Goal: Find specific page/section: Find specific page/section

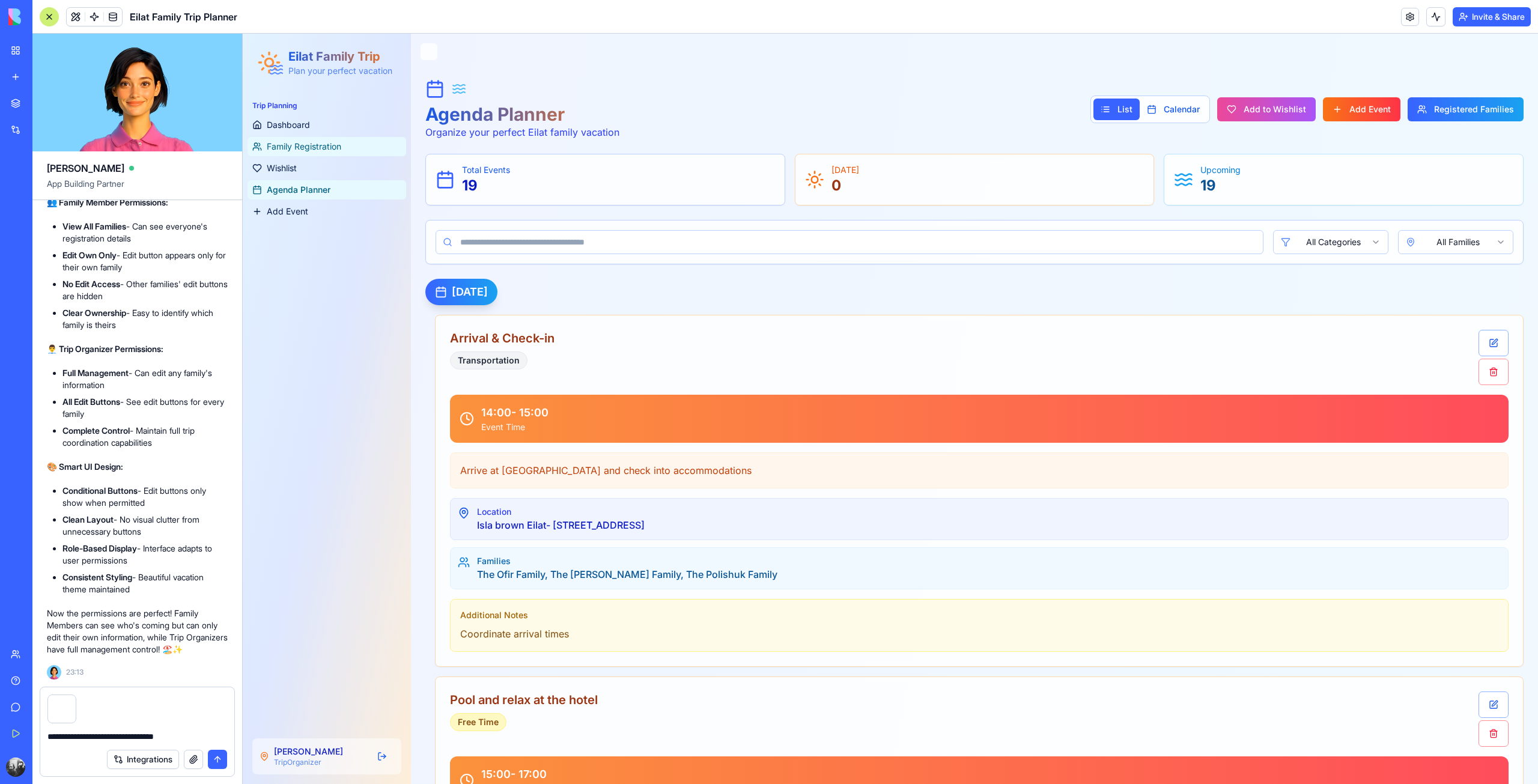
click at [292, 149] on span "Family Registration" at bounding box center [304, 146] width 75 height 12
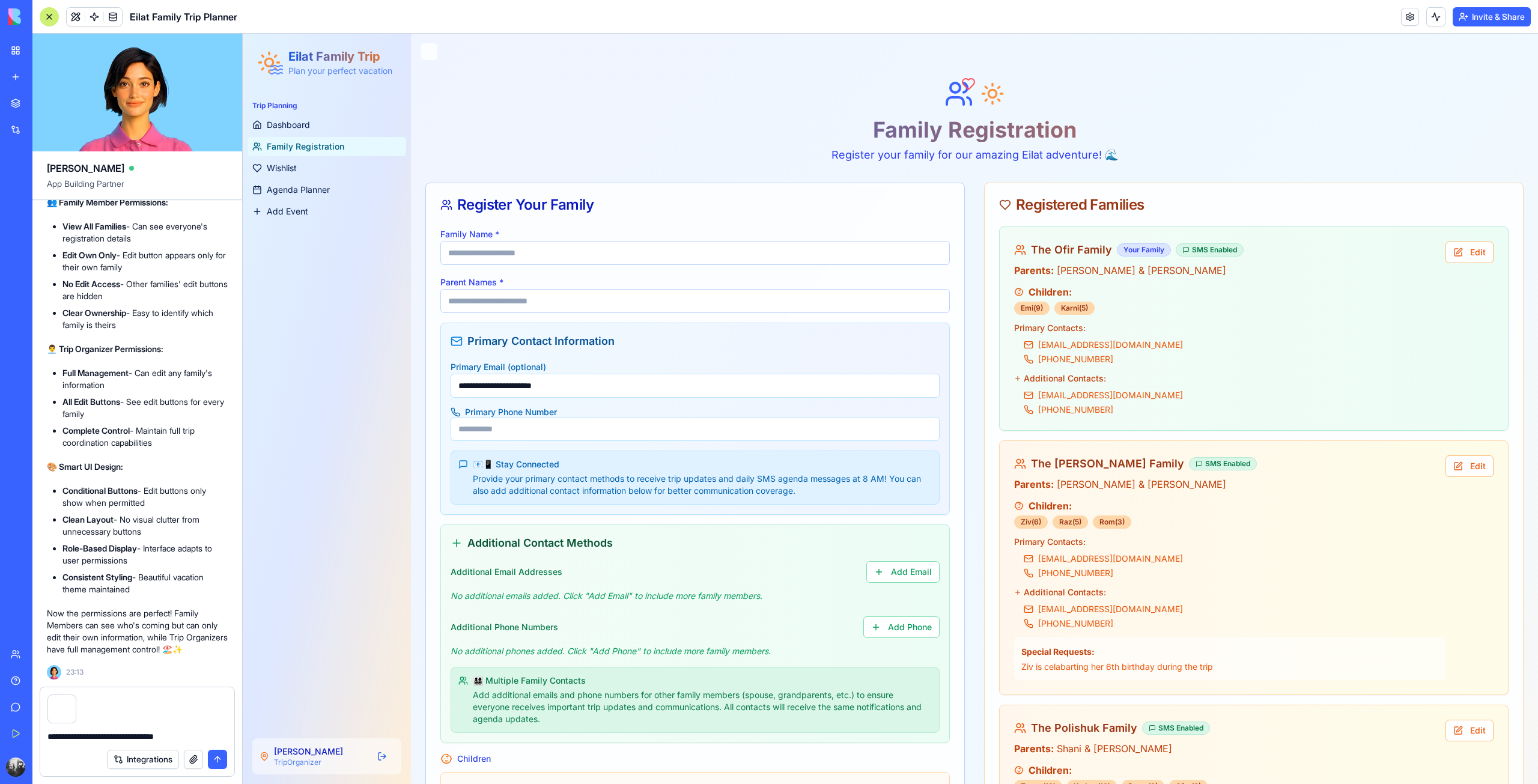
drag, startPoint x: 190, startPoint y: 737, endPoint x: 54, endPoint y: 727, distance: 136.4
click at [54, 727] on div "**********" at bounding box center [137, 733] width 194 height 19
click at [75, 697] on button "button" at bounding box center [75, 697] width 0 height 0
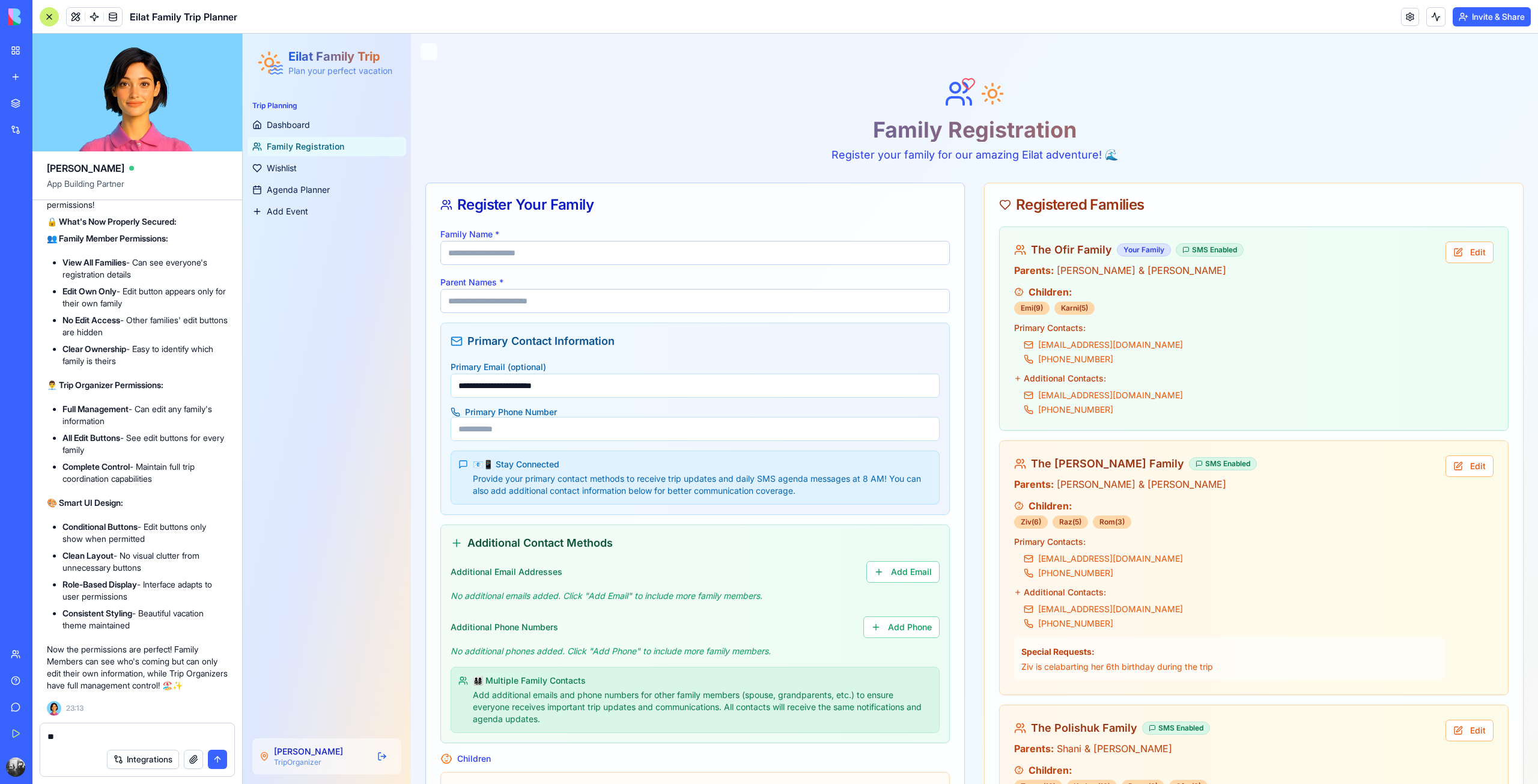
click at [57, 737] on textarea "**" at bounding box center [137, 736] width 180 height 12
type textarea "*"
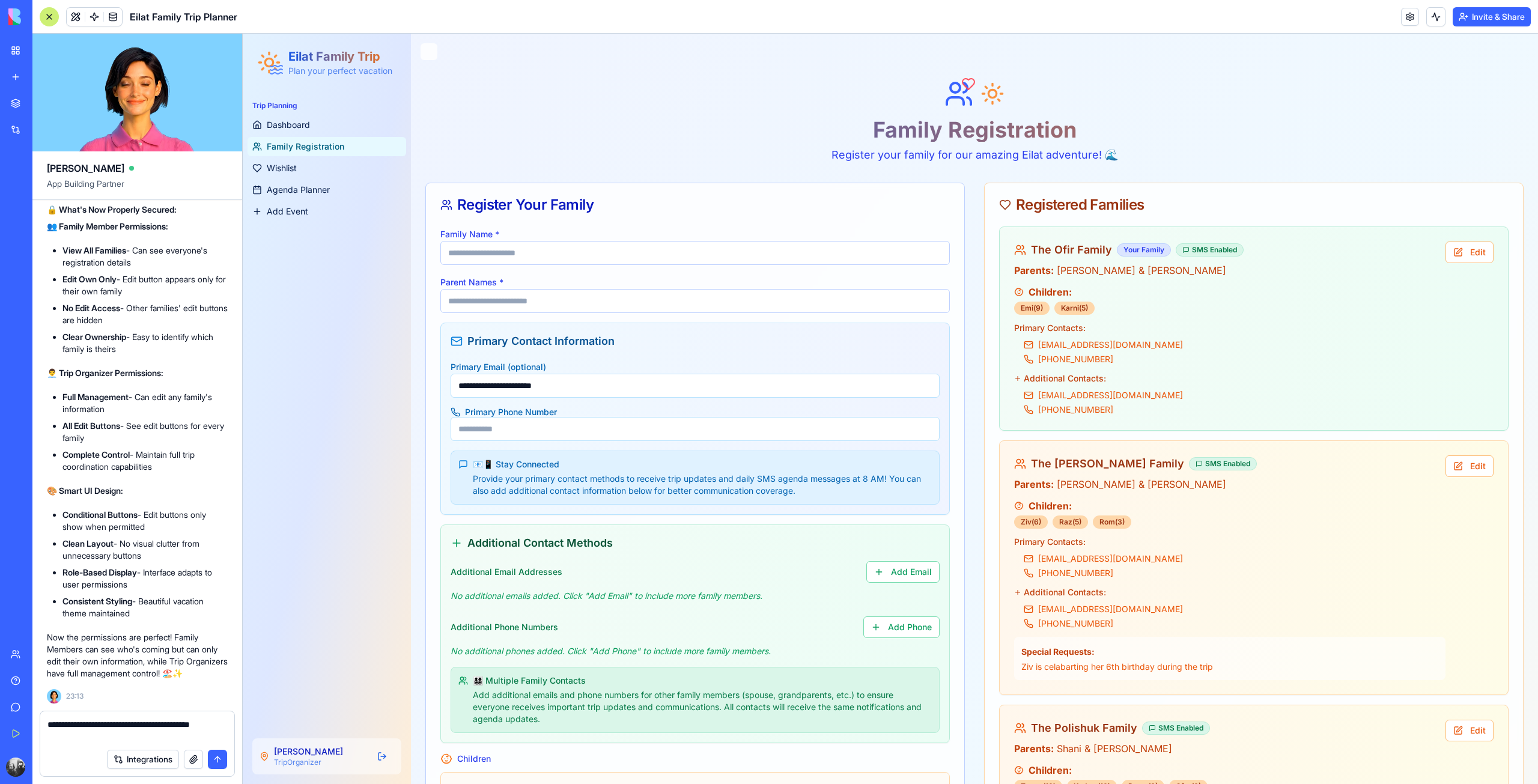
type textarea "**********"
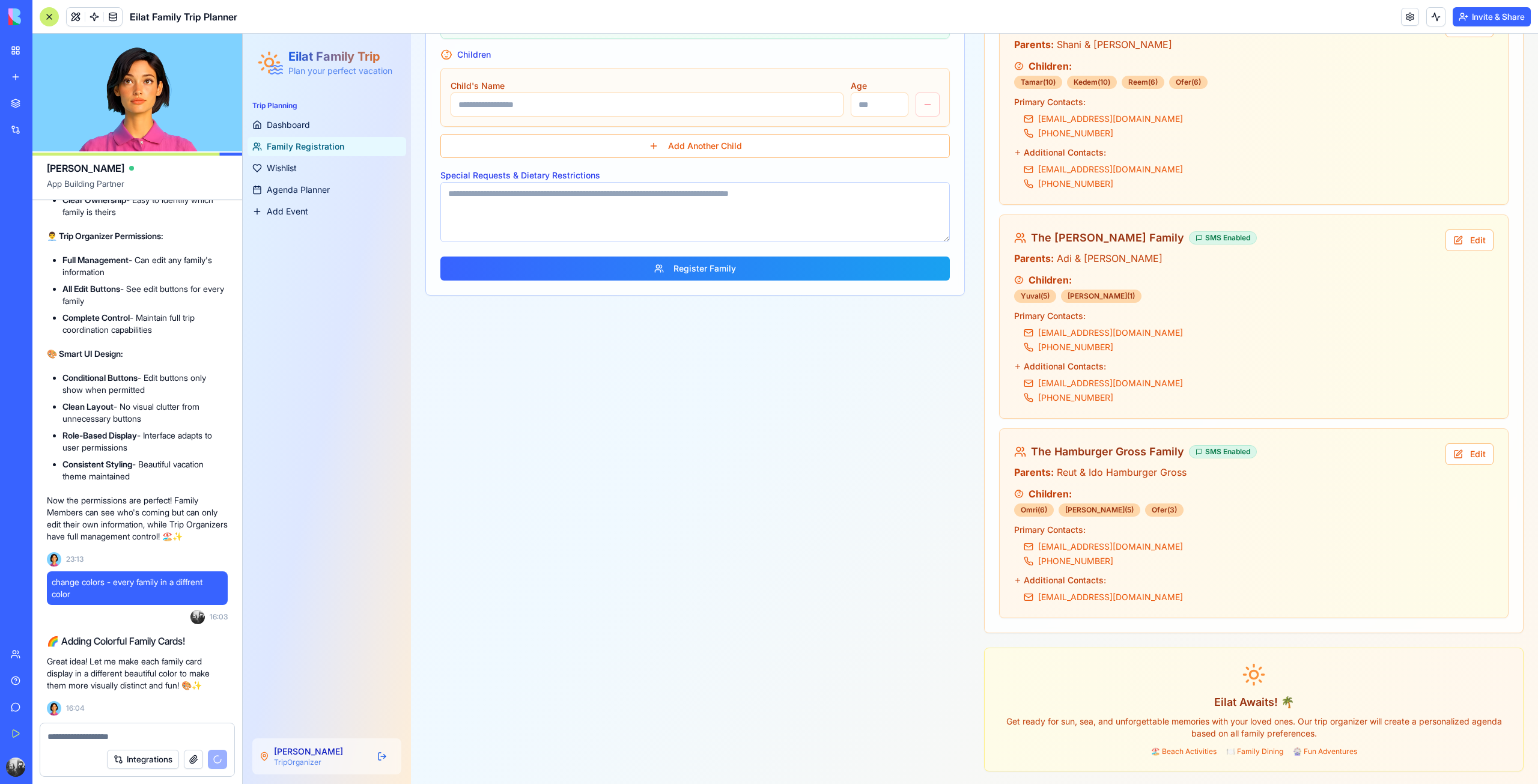
scroll to position [706, 0]
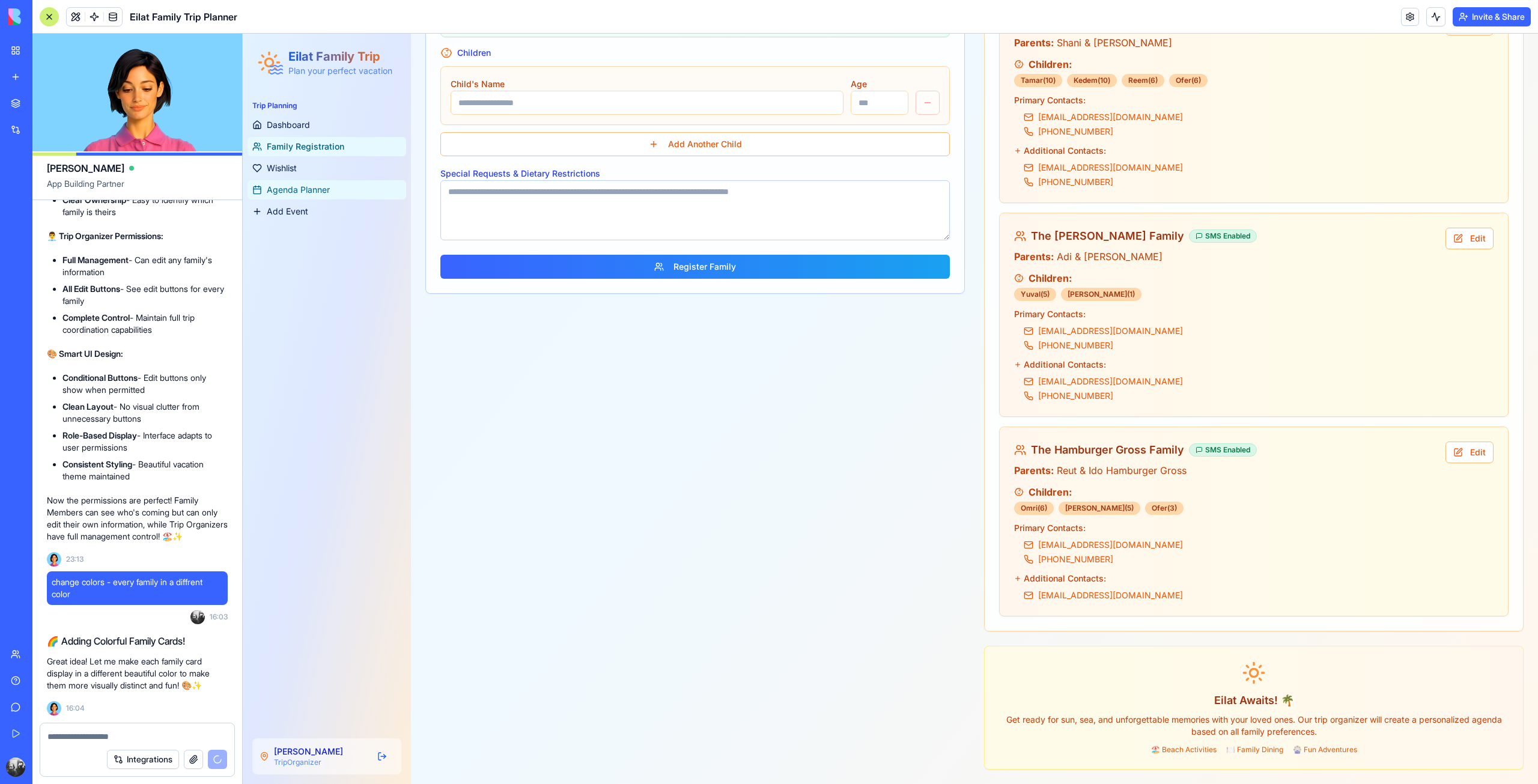
click at [317, 186] on span "Agenda Planner" at bounding box center [299, 190] width 63 height 12
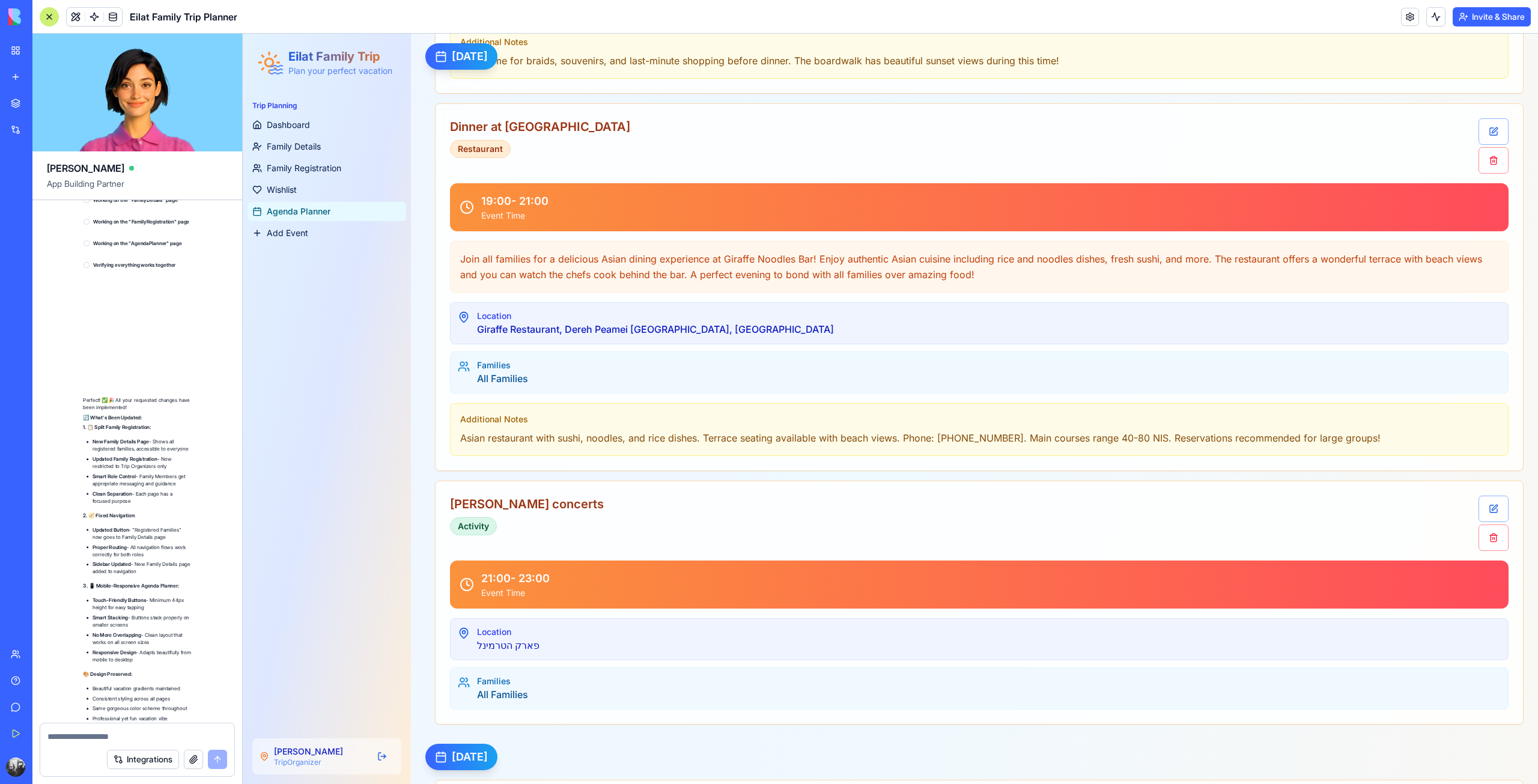
scroll to position [21845, 0]
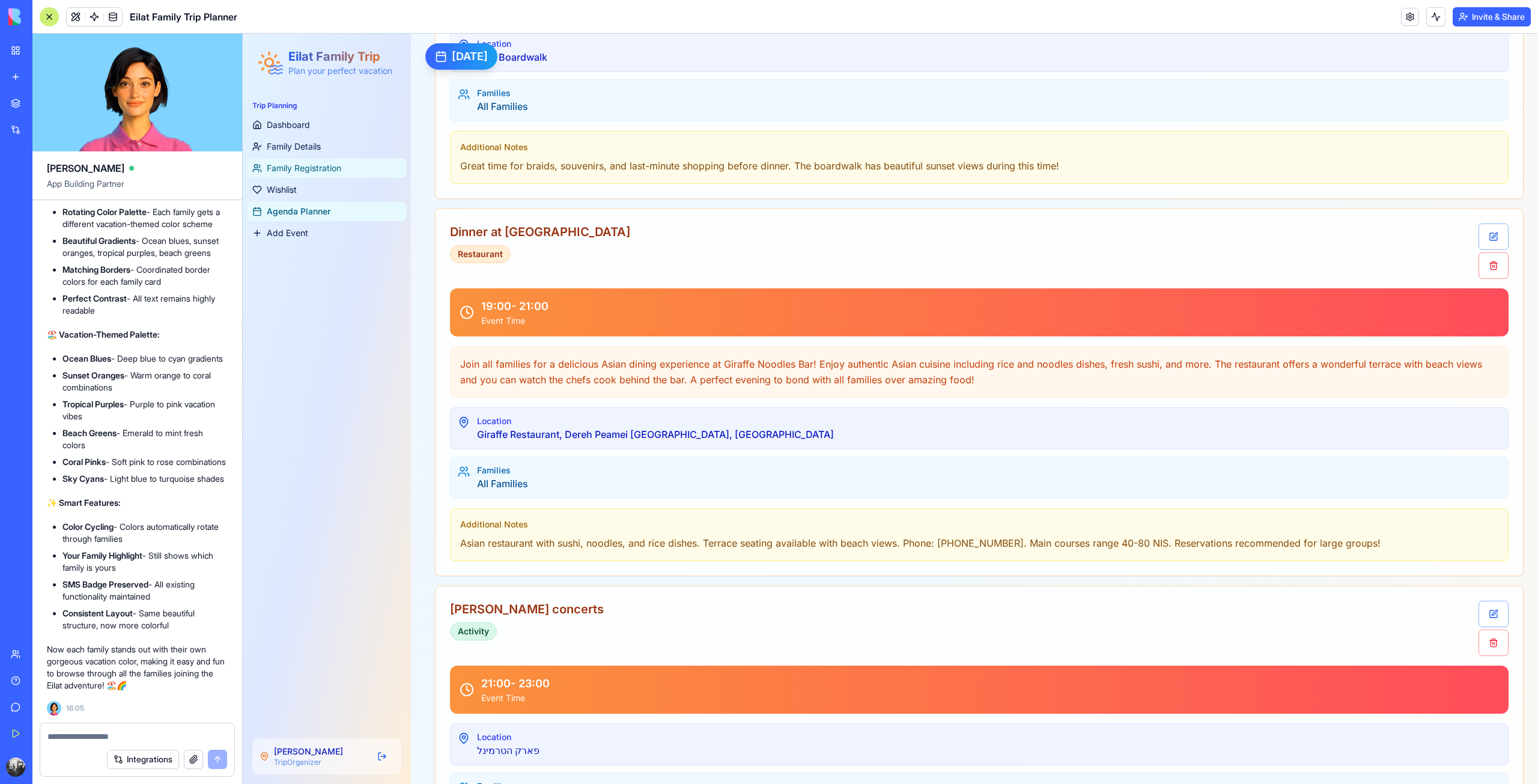
click at [315, 168] on span "Family Registration" at bounding box center [304, 168] width 75 height 12
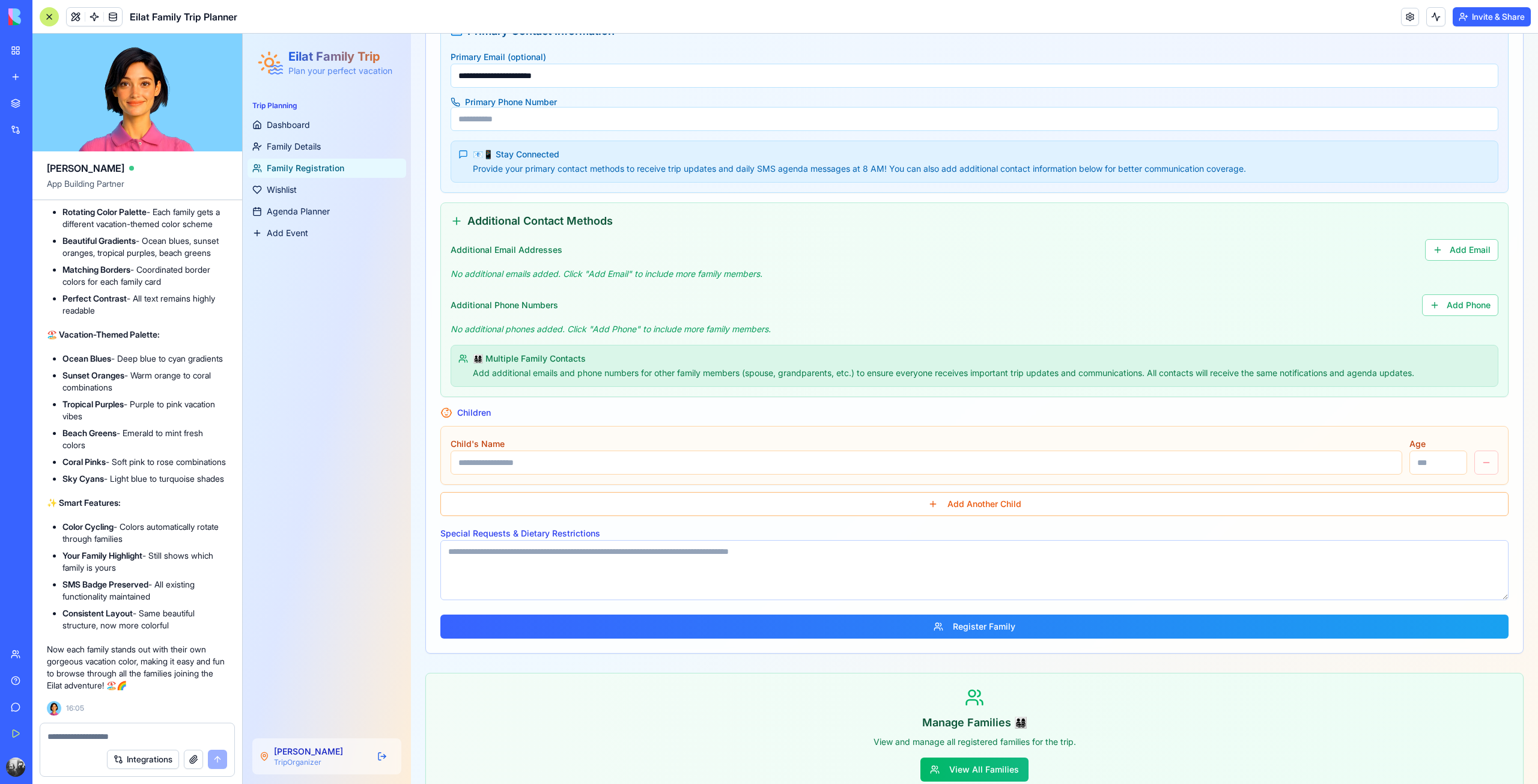
scroll to position [337, 0]
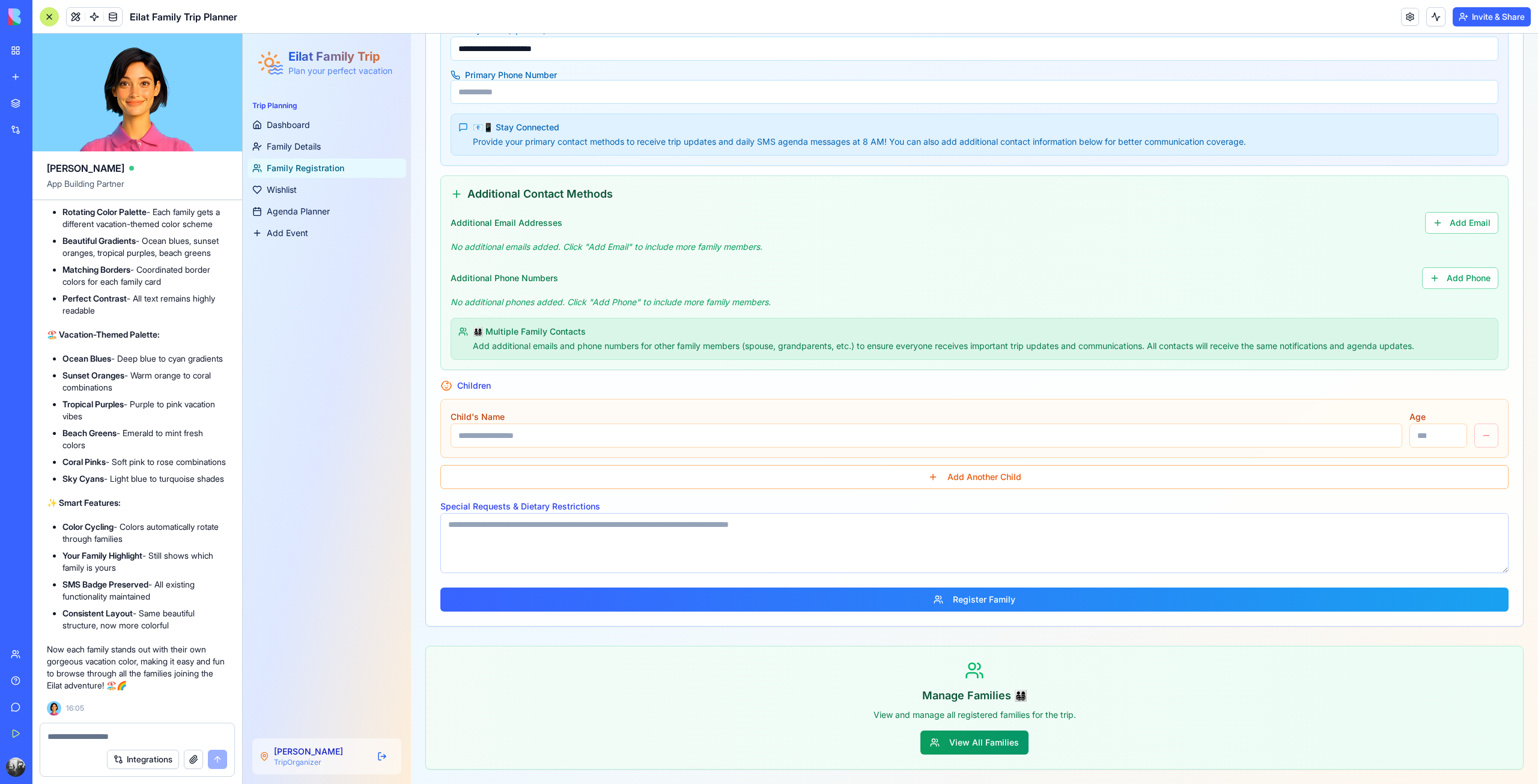
click at [1011, 752] on button "View All Families" at bounding box center [974, 742] width 108 height 24
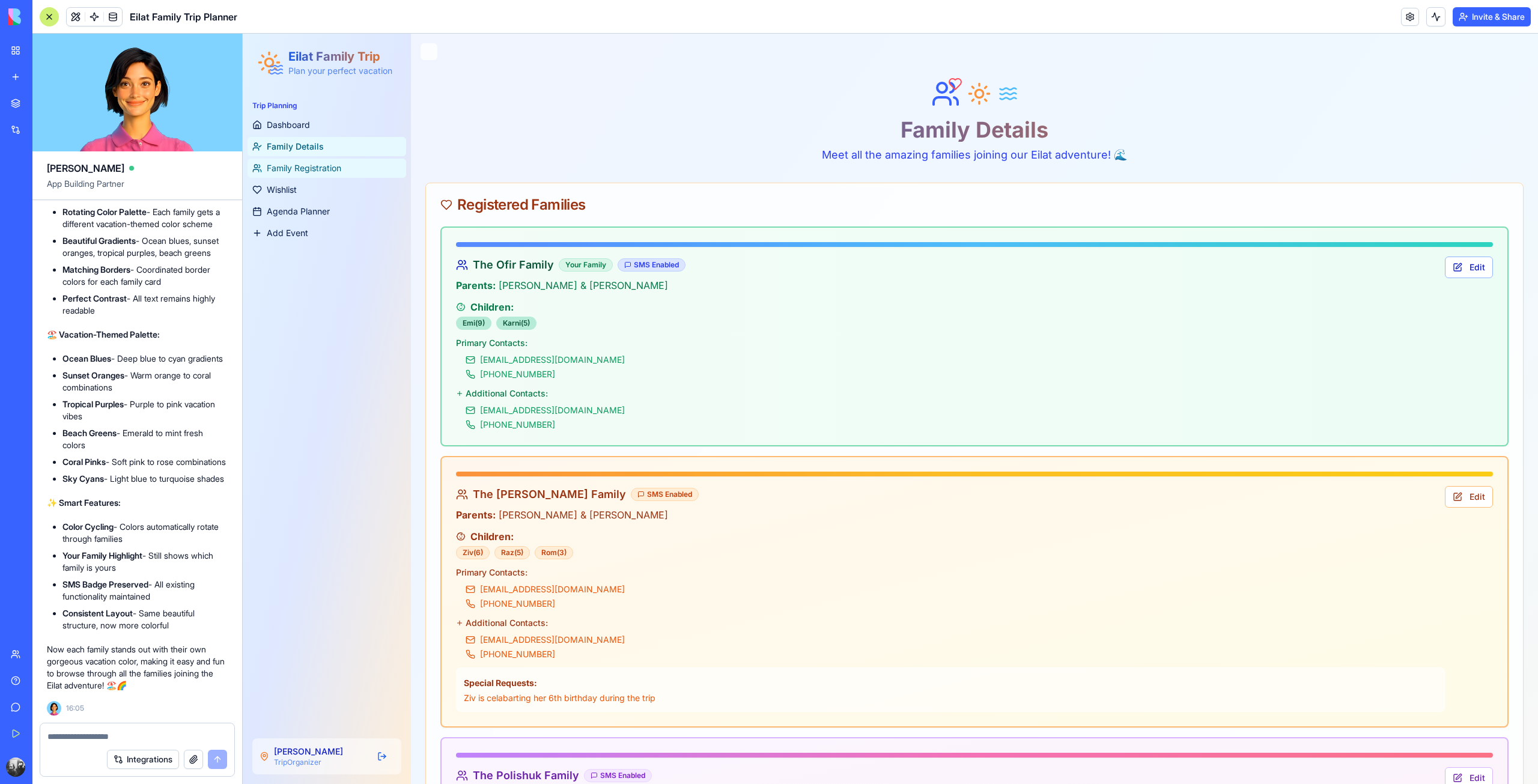
click at [355, 171] on link "Family Registration" at bounding box center [327, 168] width 159 height 19
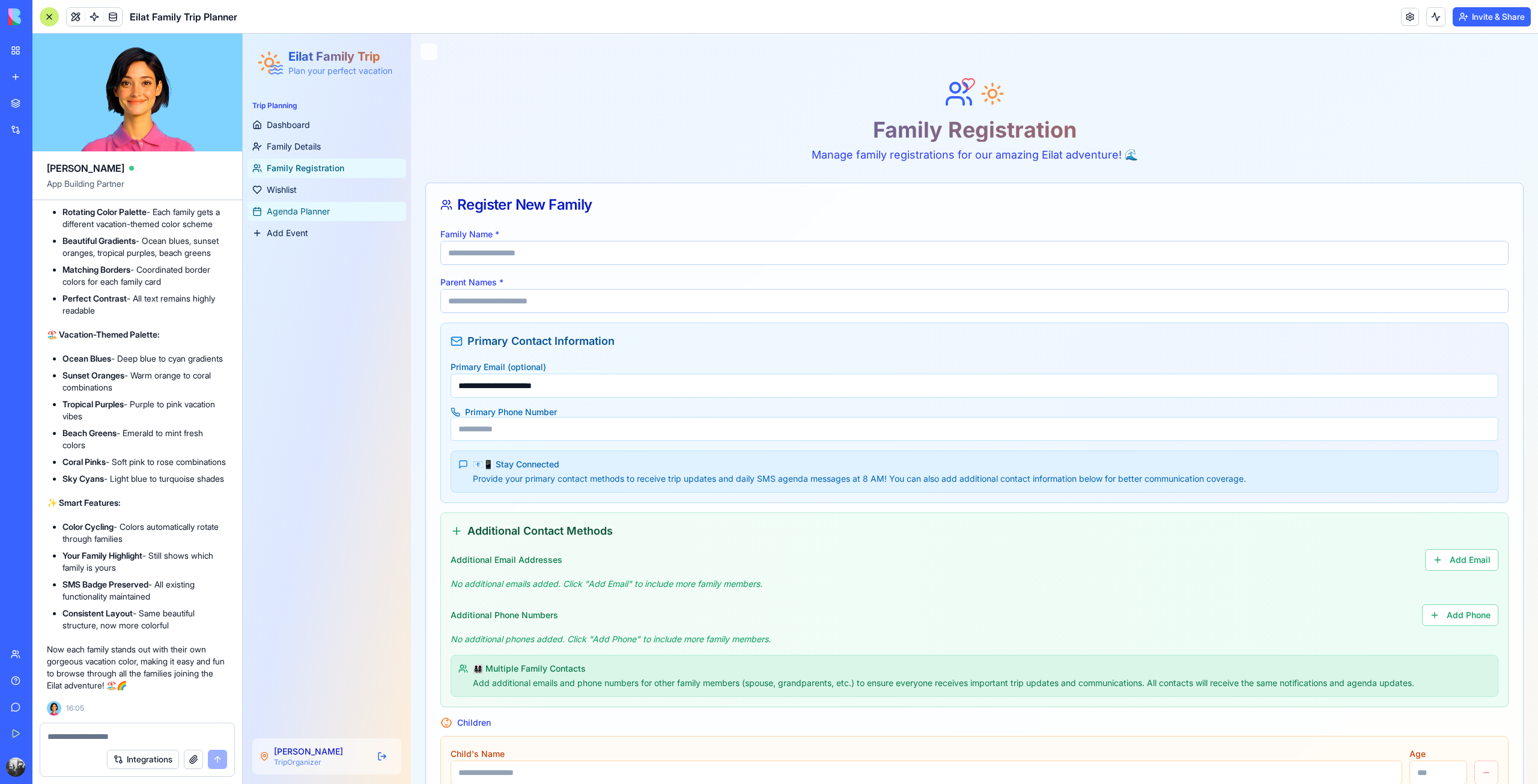
click at [360, 204] on link "Agenda Planner" at bounding box center [327, 211] width 159 height 19
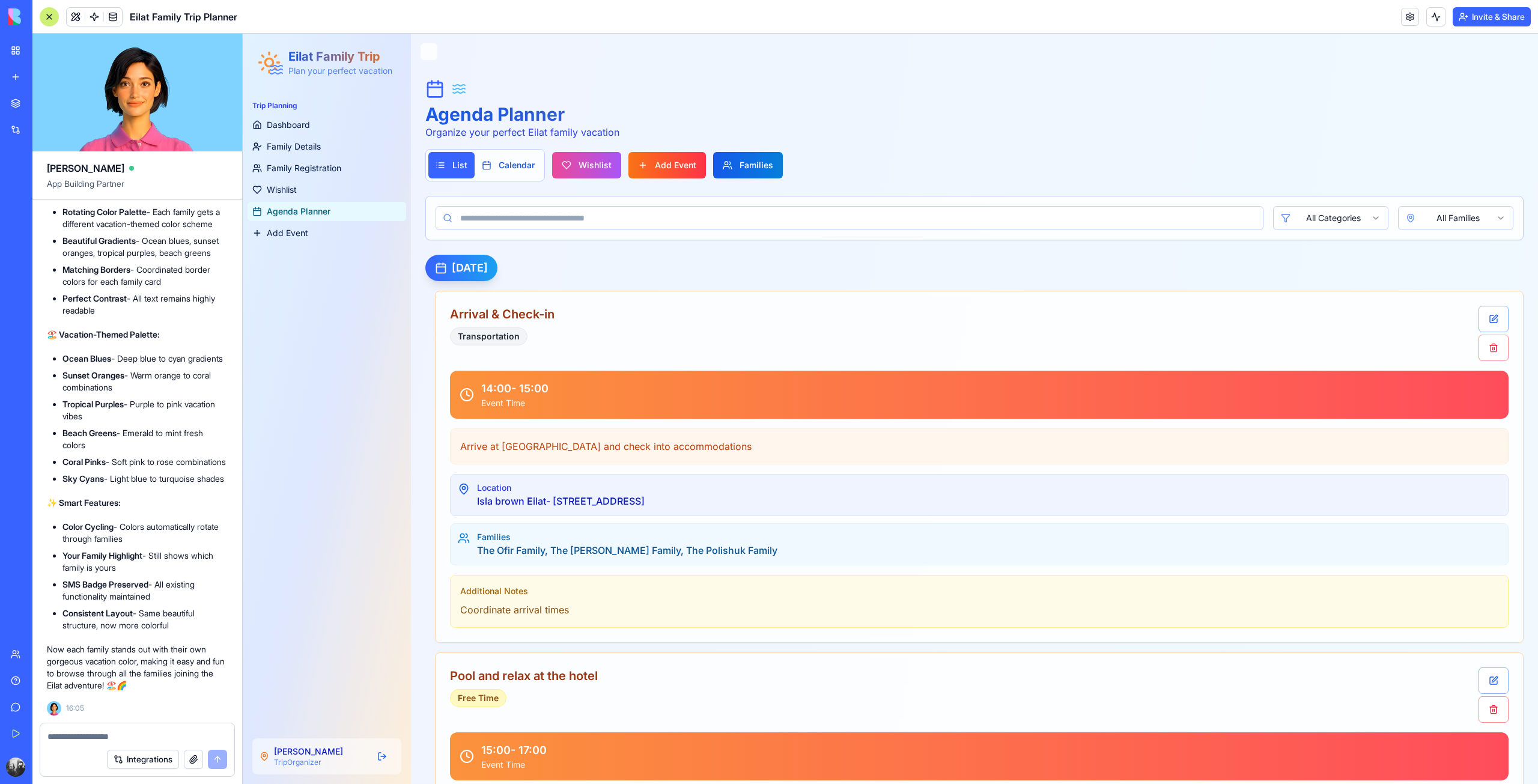
click at [756, 163] on span "Families" at bounding box center [756, 165] width 34 height 12
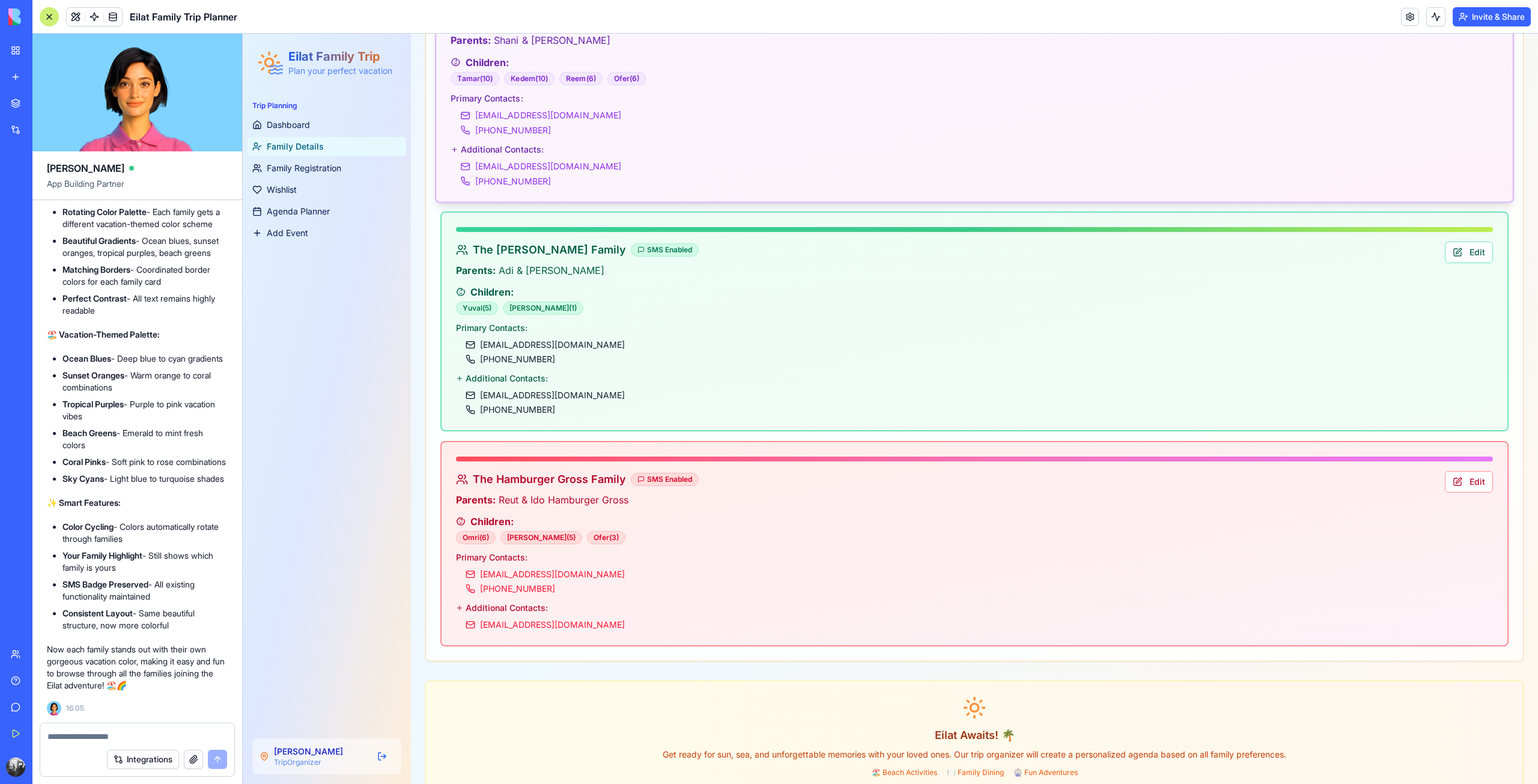
scroll to position [778, 0]
